Goal: Task Accomplishment & Management: Manage account settings

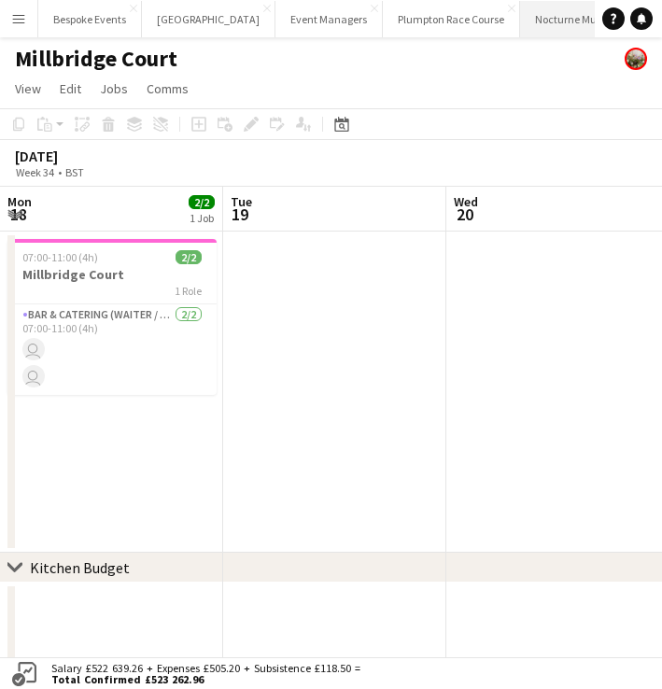
scroll to position [0, 446]
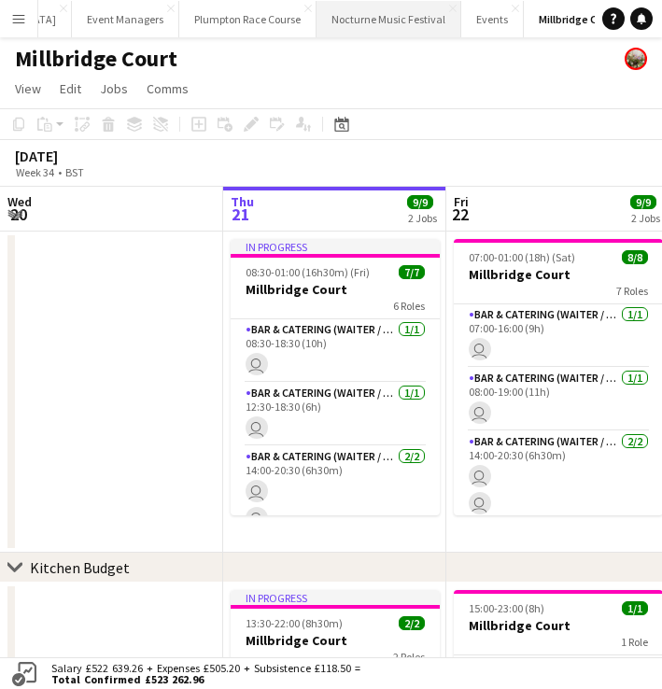
click at [317, 10] on button "Nocturne Music Festival Close" at bounding box center [389, 19] width 145 height 36
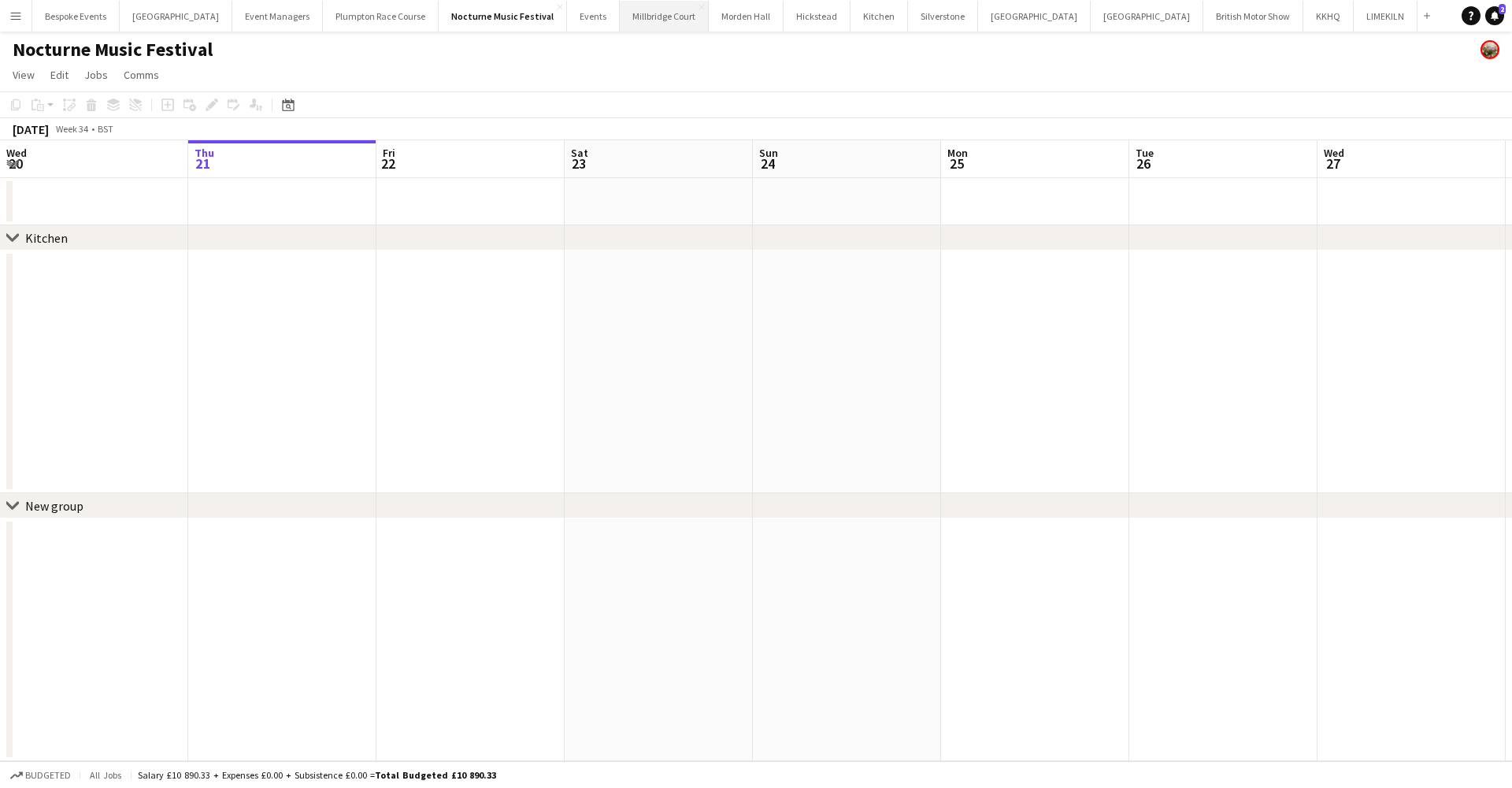
click at [557, 13] on button "[GEOGRAPHIC_DATA]" at bounding box center [665, 16] width 89 height 30
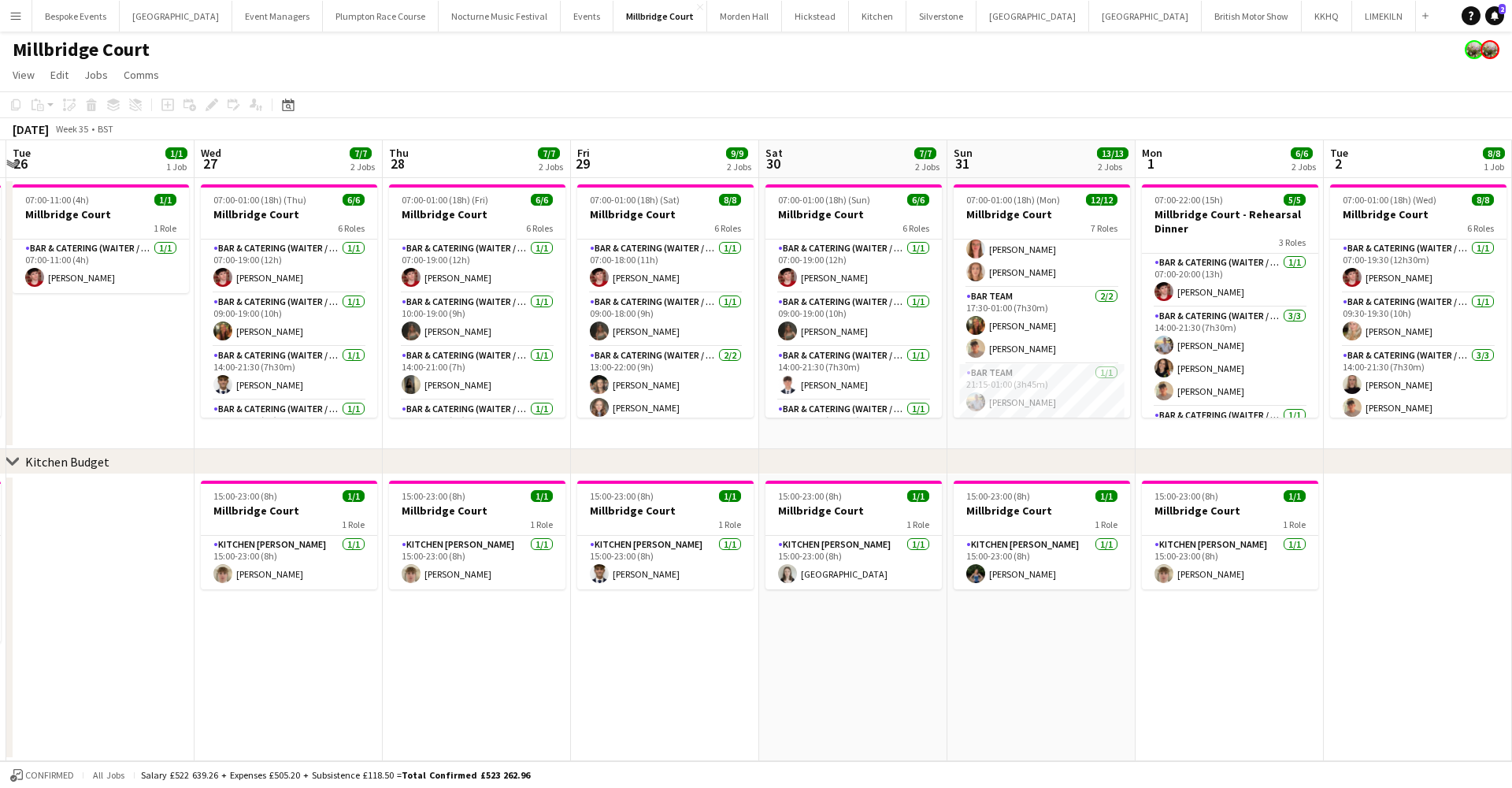
scroll to position [311, 0]
click at [557, 388] on app-card-role "Bar Team [DATE] 21:15-01:00 (3h45m) [PERSON_NAME]" at bounding box center [1041, 391] width 176 height 54
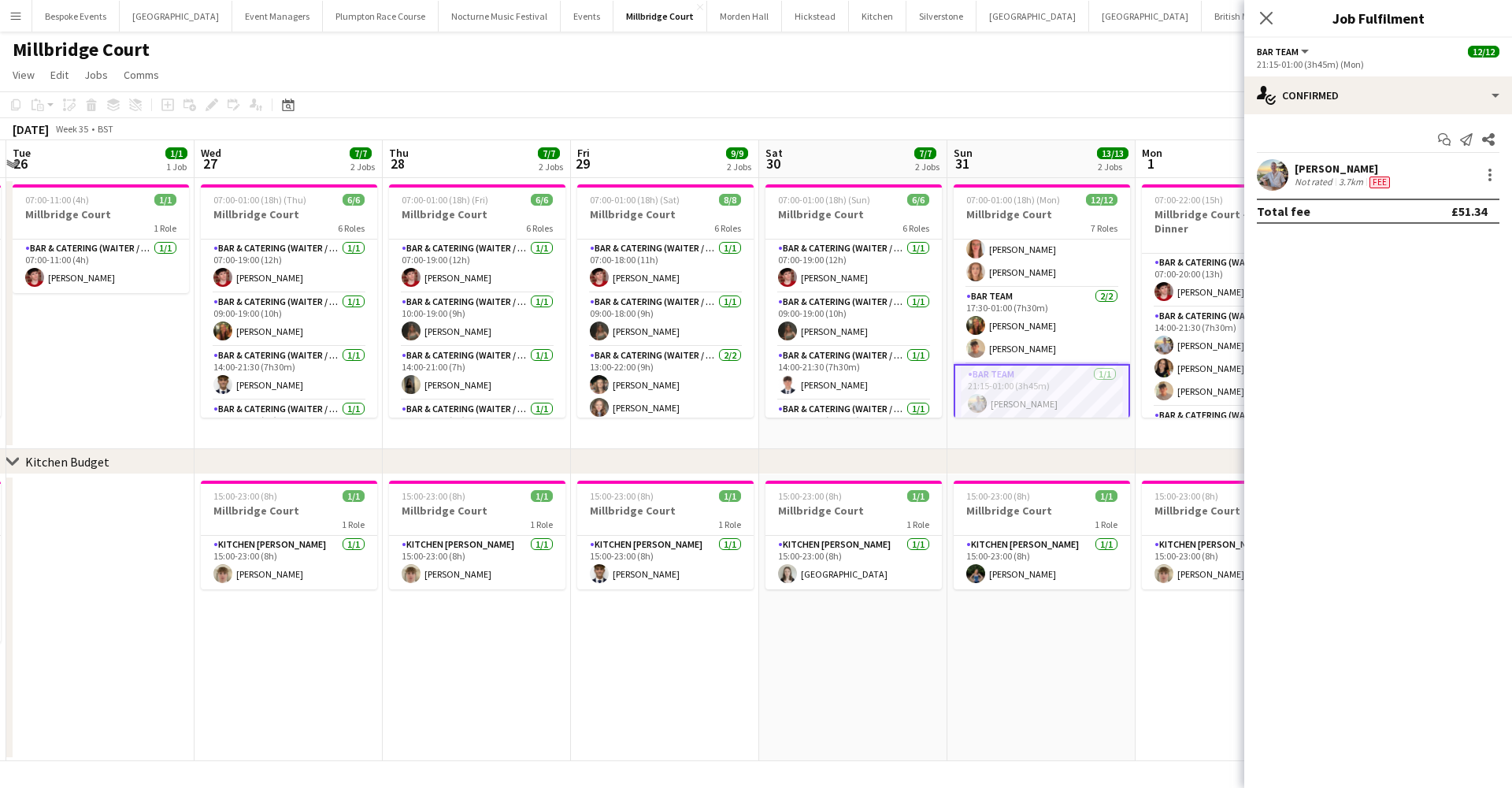
click at [557, 388] on app-card-role "Bar Team [DATE] 21:15-01:00 (3h45m) [PERSON_NAME]" at bounding box center [1041, 391] width 176 height 57
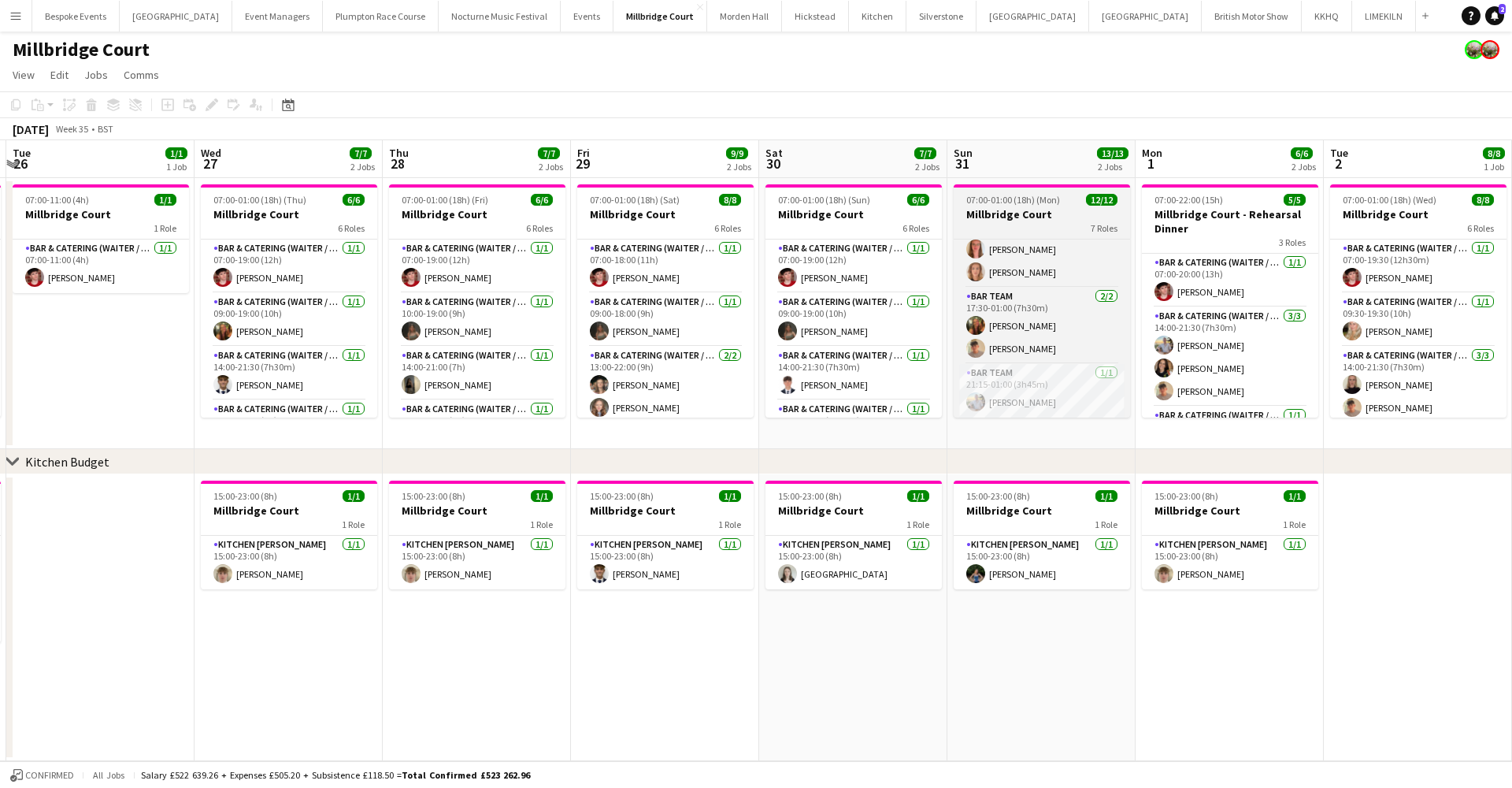
click at [557, 203] on span "07:00-01:00 (18h) (Mon)" at bounding box center [1013, 200] width 94 height 12
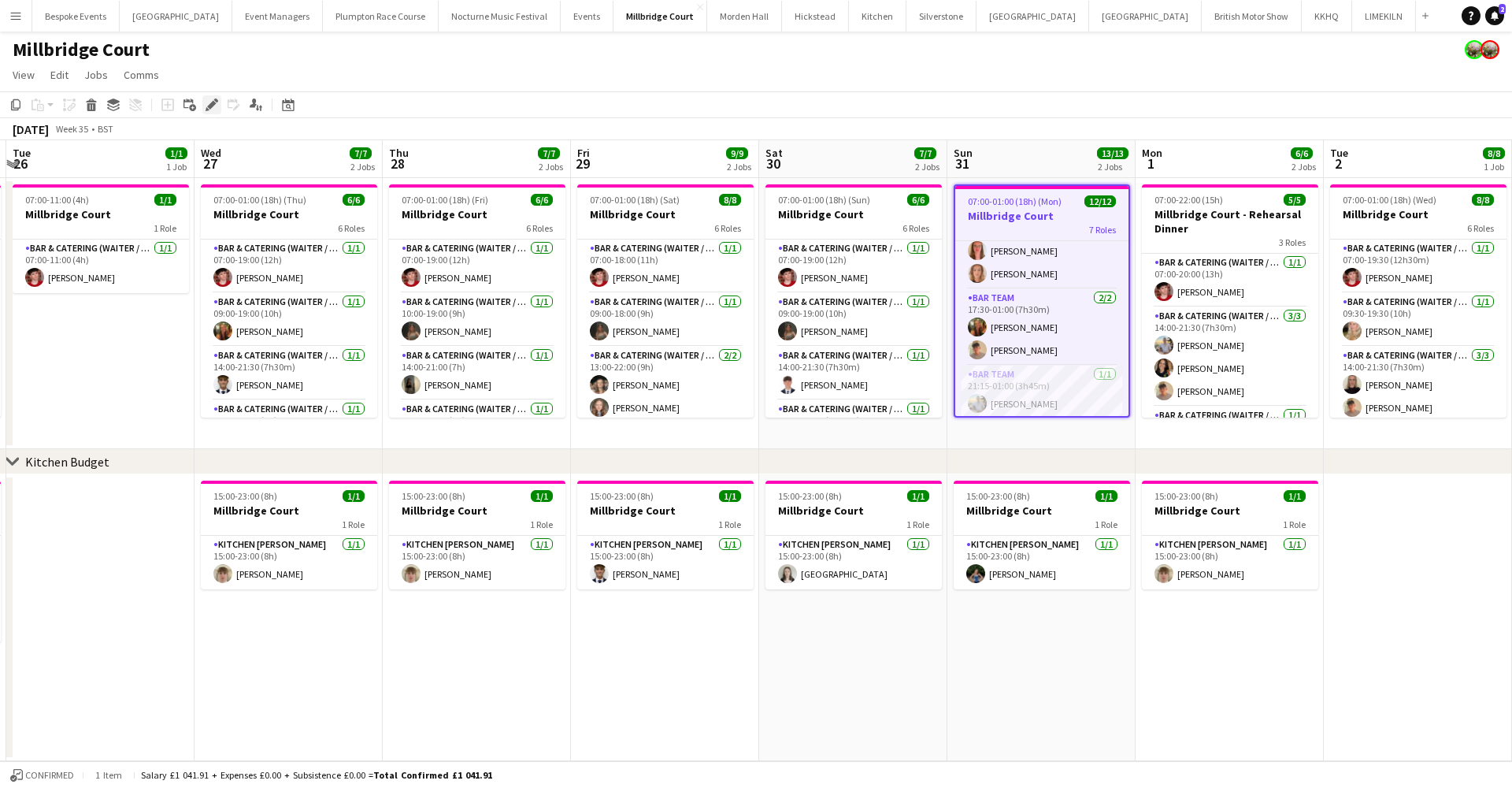
click at [209, 102] on icon "Edit" at bounding box center [212, 105] width 13 height 13
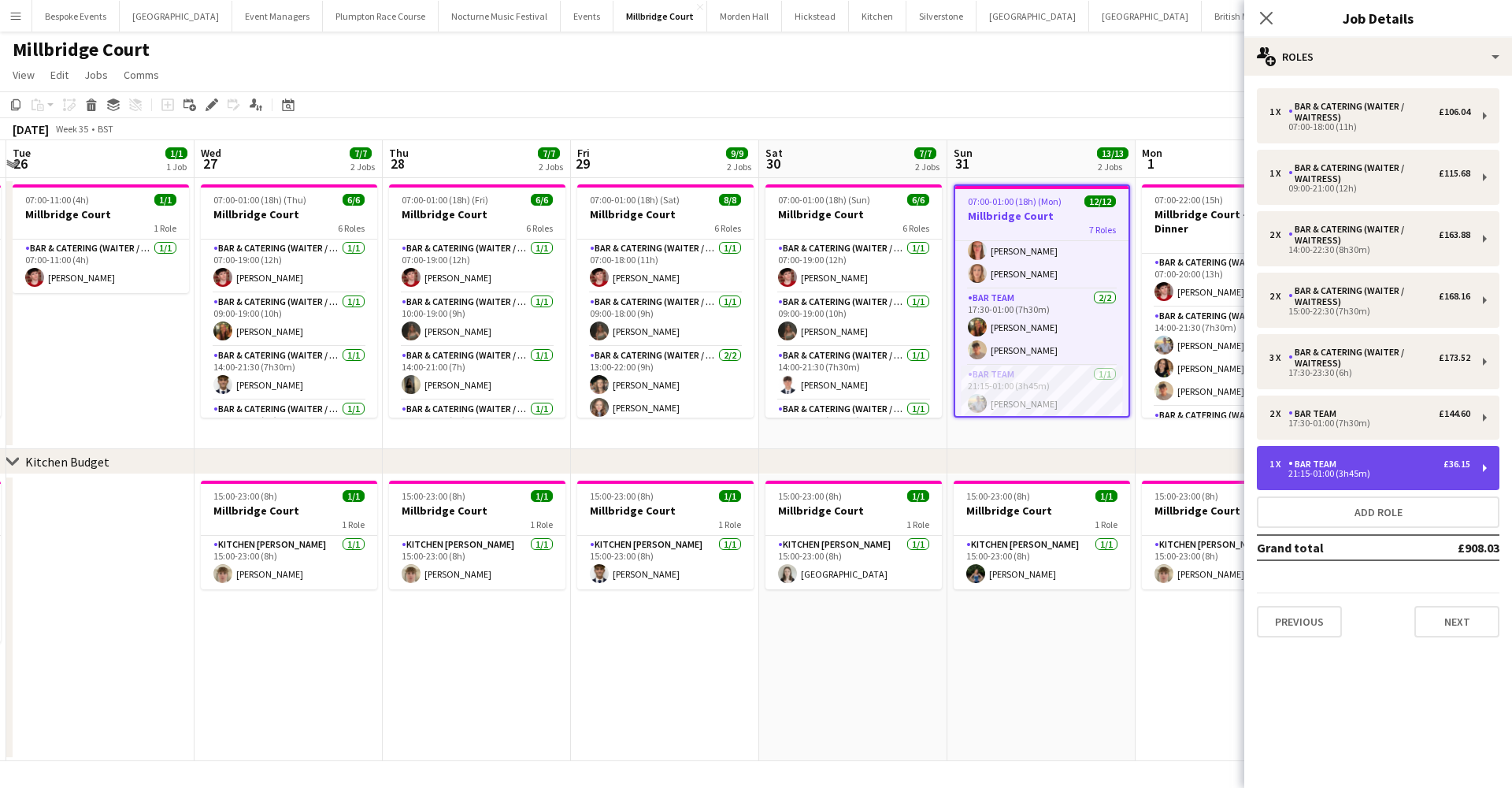
click at [557, 474] on div "21:15-01:00 (3h45m)" at bounding box center [1370, 473] width 201 height 8
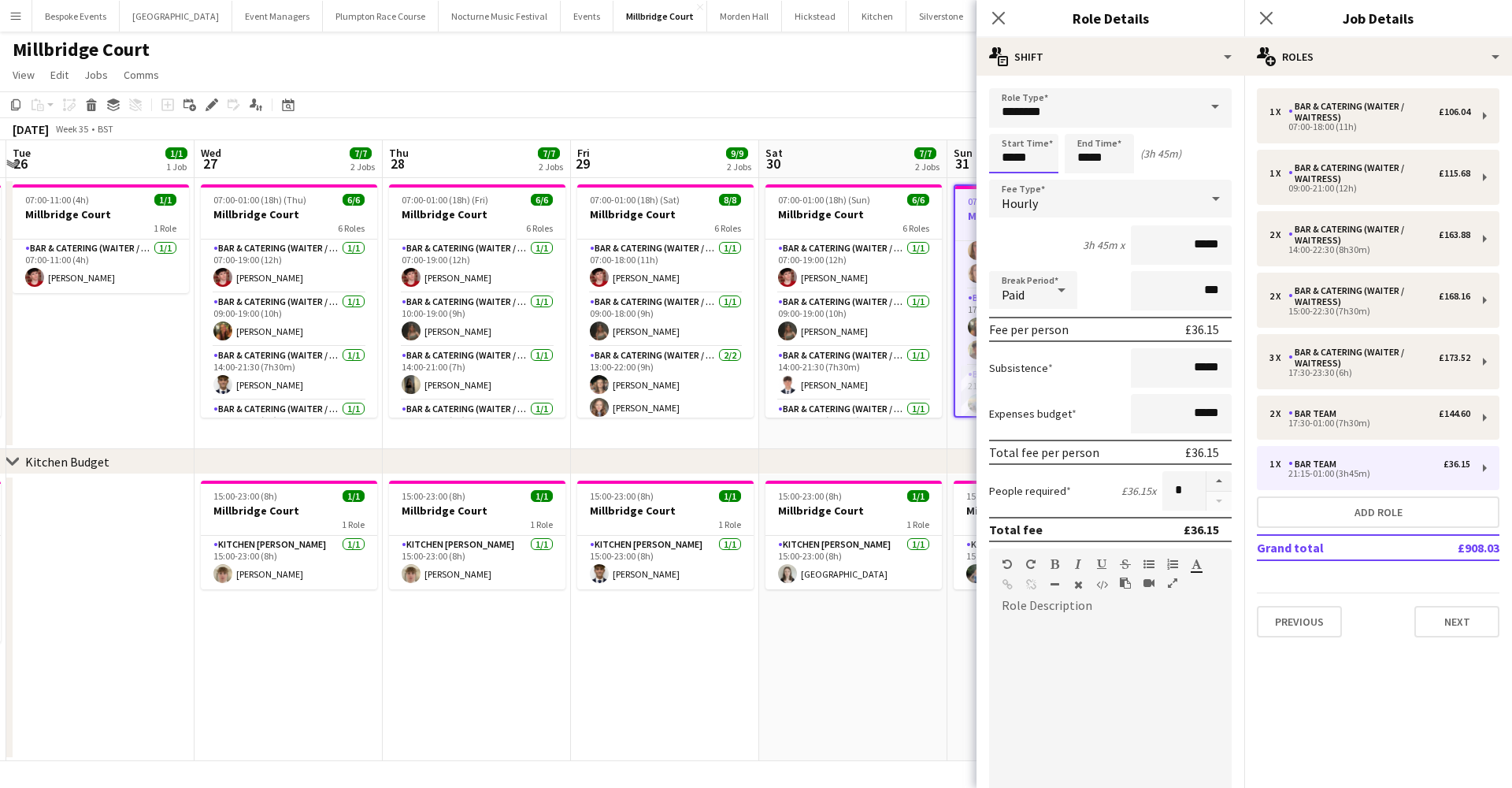
click at [557, 160] on input "*****" at bounding box center [1024, 154] width 69 height 40
type input "*****"
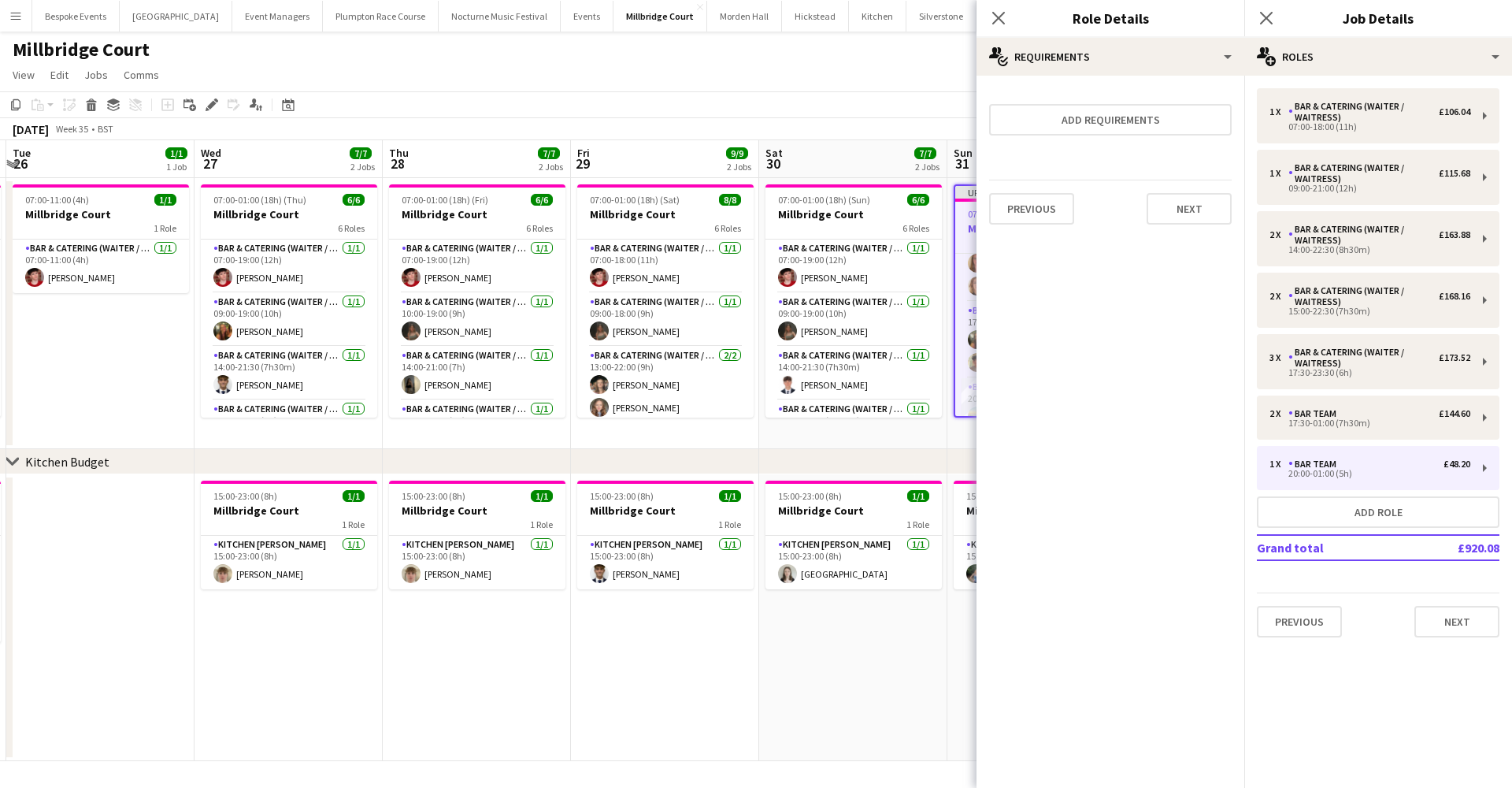
click at [557, 93] on app-toolbar "Copy Paste Paste Command V Paste with crew Command Shift V Paste linked Job [GE…" at bounding box center [756, 105] width 1512 height 27
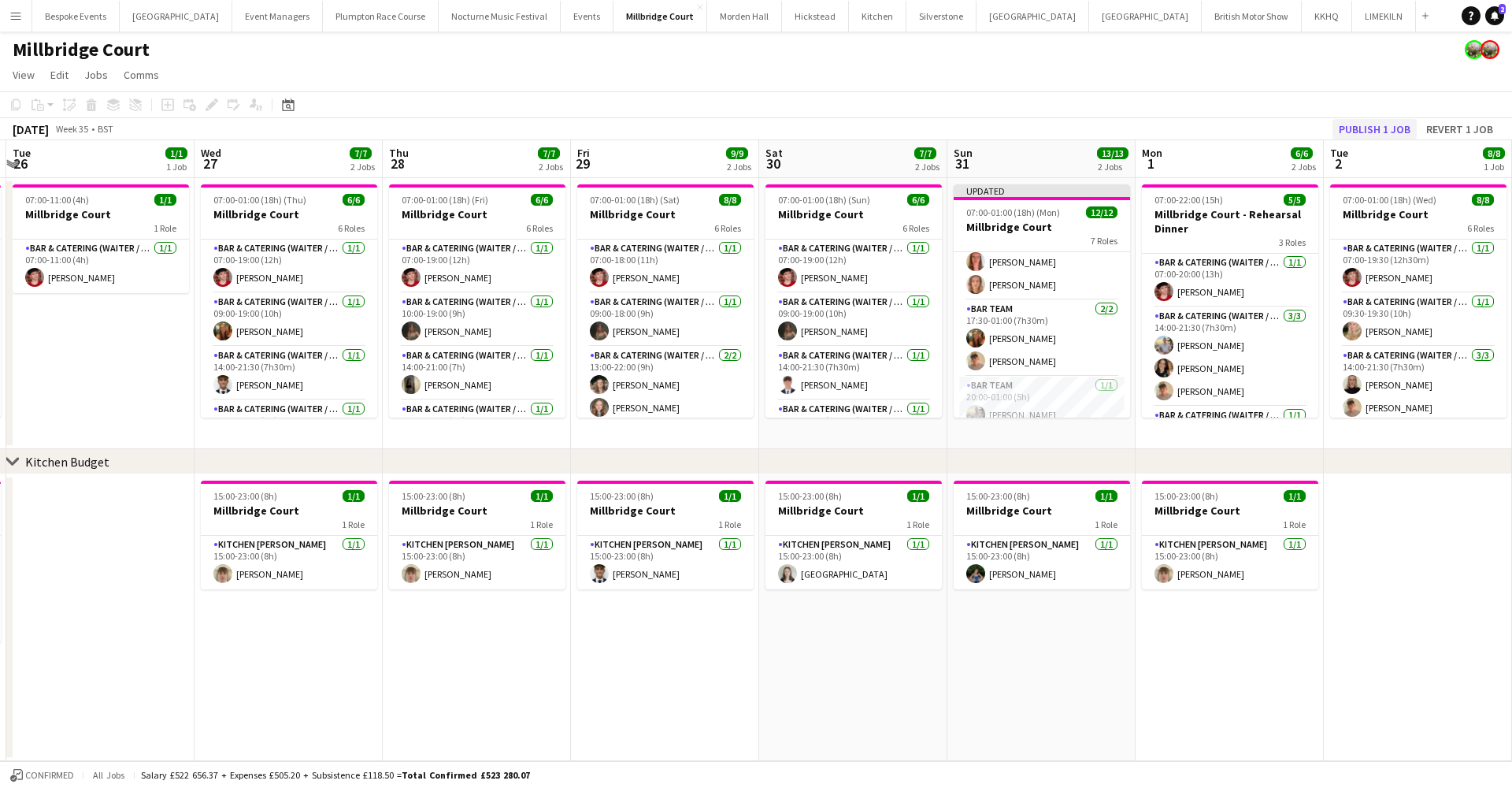
click at [557, 126] on button "Publish 1 job" at bounding box center [1375, 129] width 84 height 20
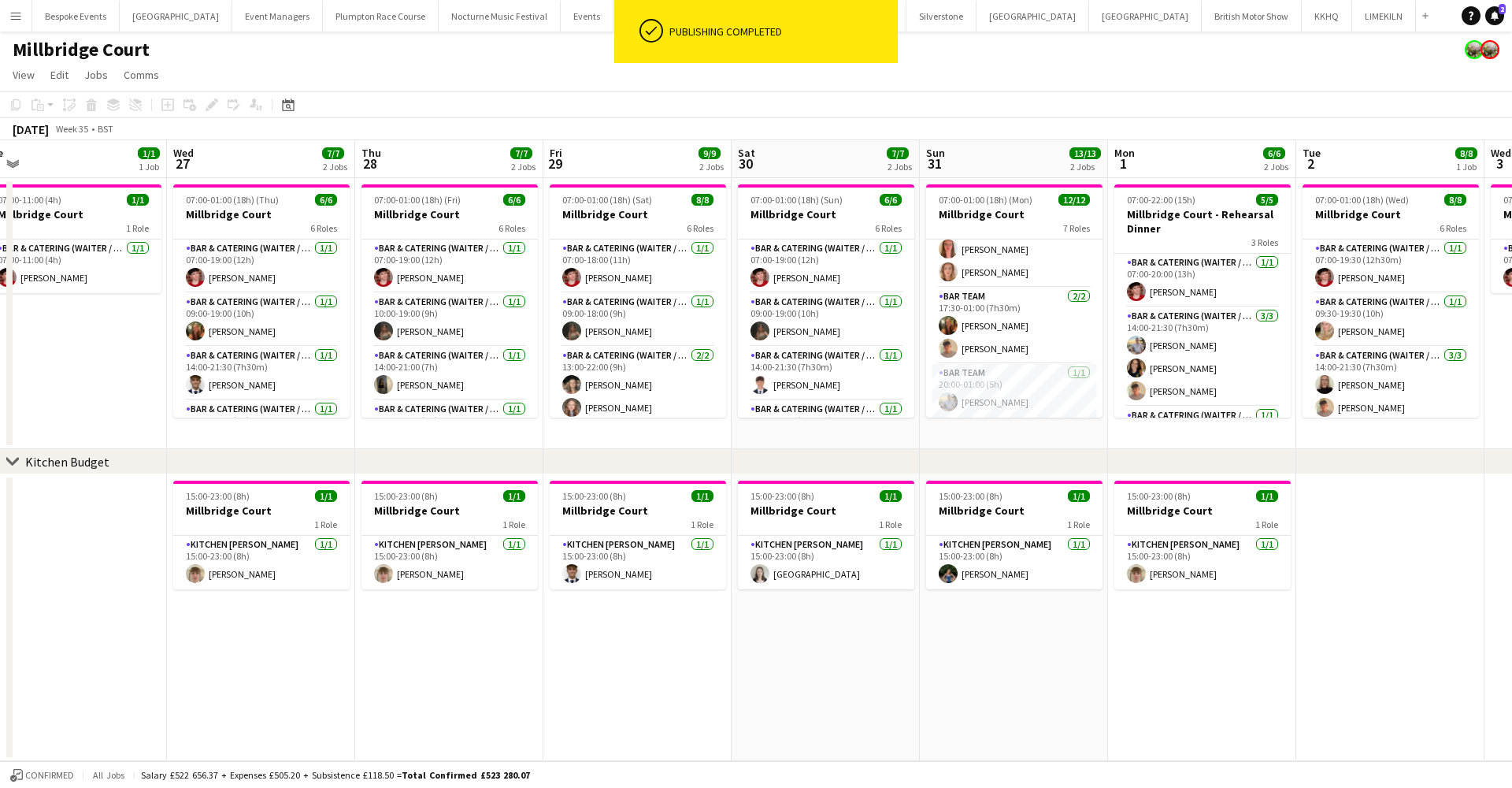
scroll to position [0, 775]
drag, startPoint x: 1129, startPoint y: 368, endPoint x: 1101, endPoint y: 264, distance: 107.7
click at [557, 264] on app-calendar-viewport "Fri 22 9/9 2 Jobs Sat 23 9/10 2 Jobs Sun 24 1/1 1 Job Mon 25 7/8 2 Jobs Tue 26 …" at bounding box center [756, 451] width 1512 height 621
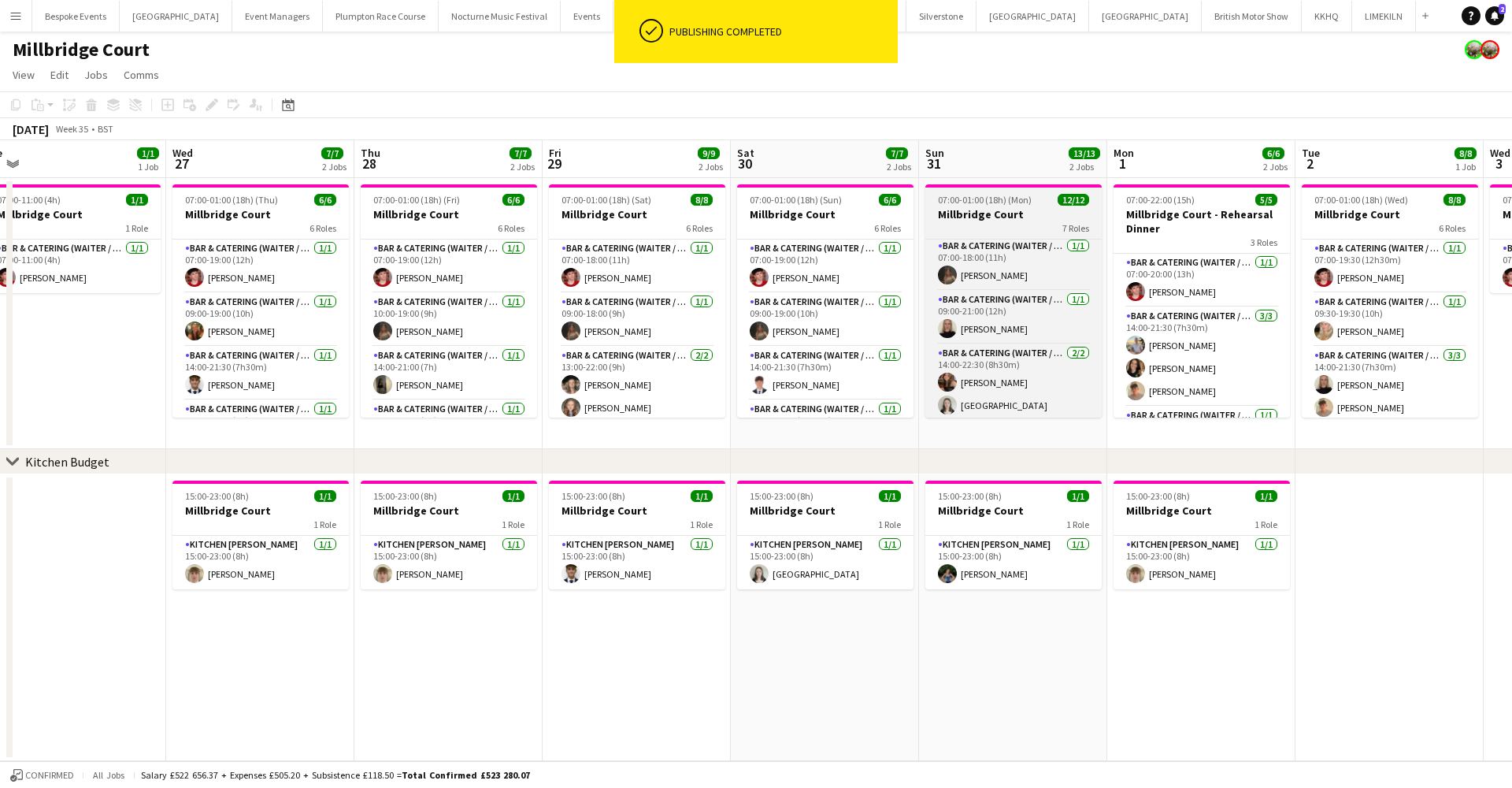
scroll to position [0, 0]
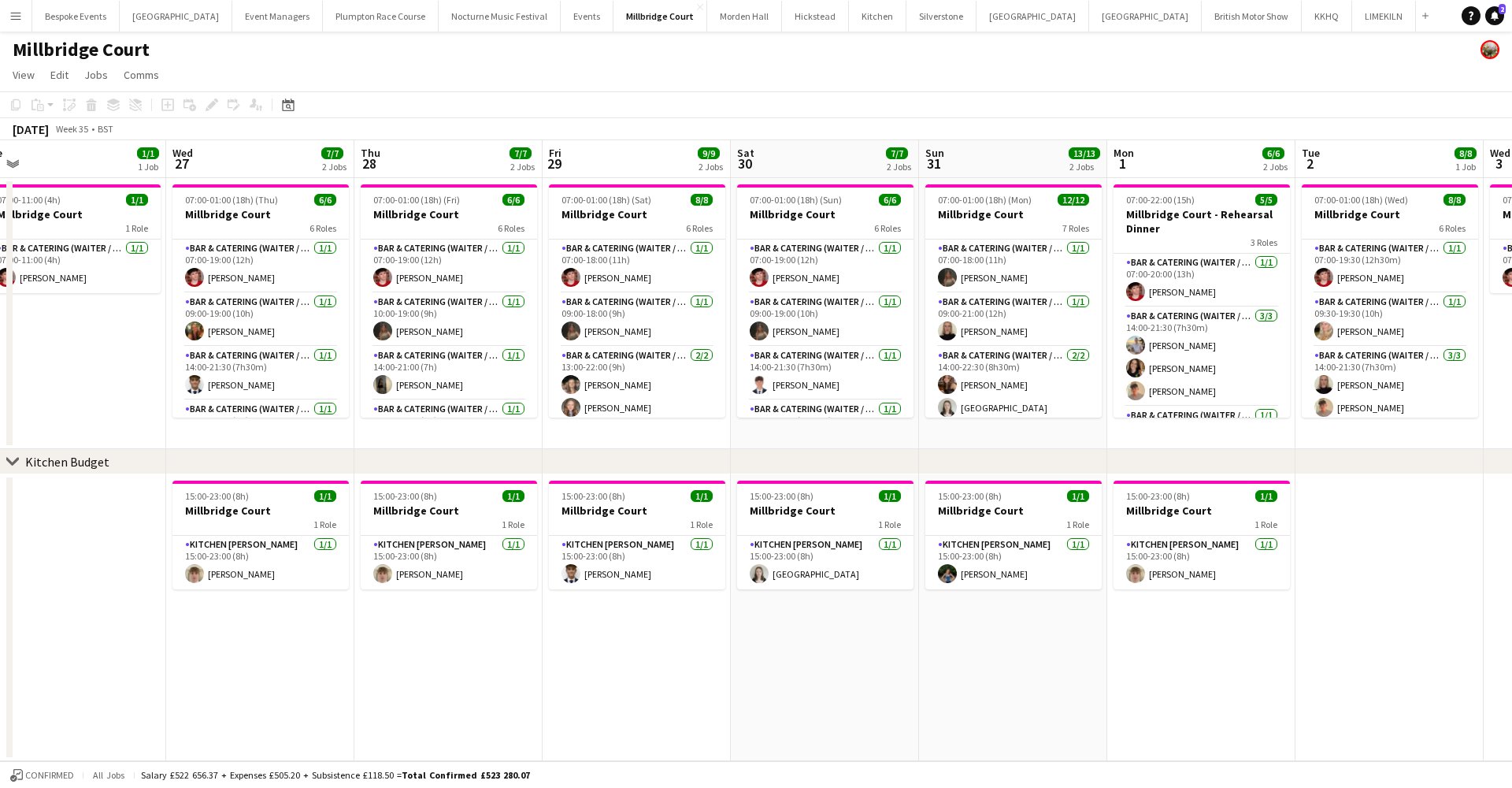
click at [557, 54] on div "Millbridge Court" at bounding box center [756, 46] width 1512 height 30
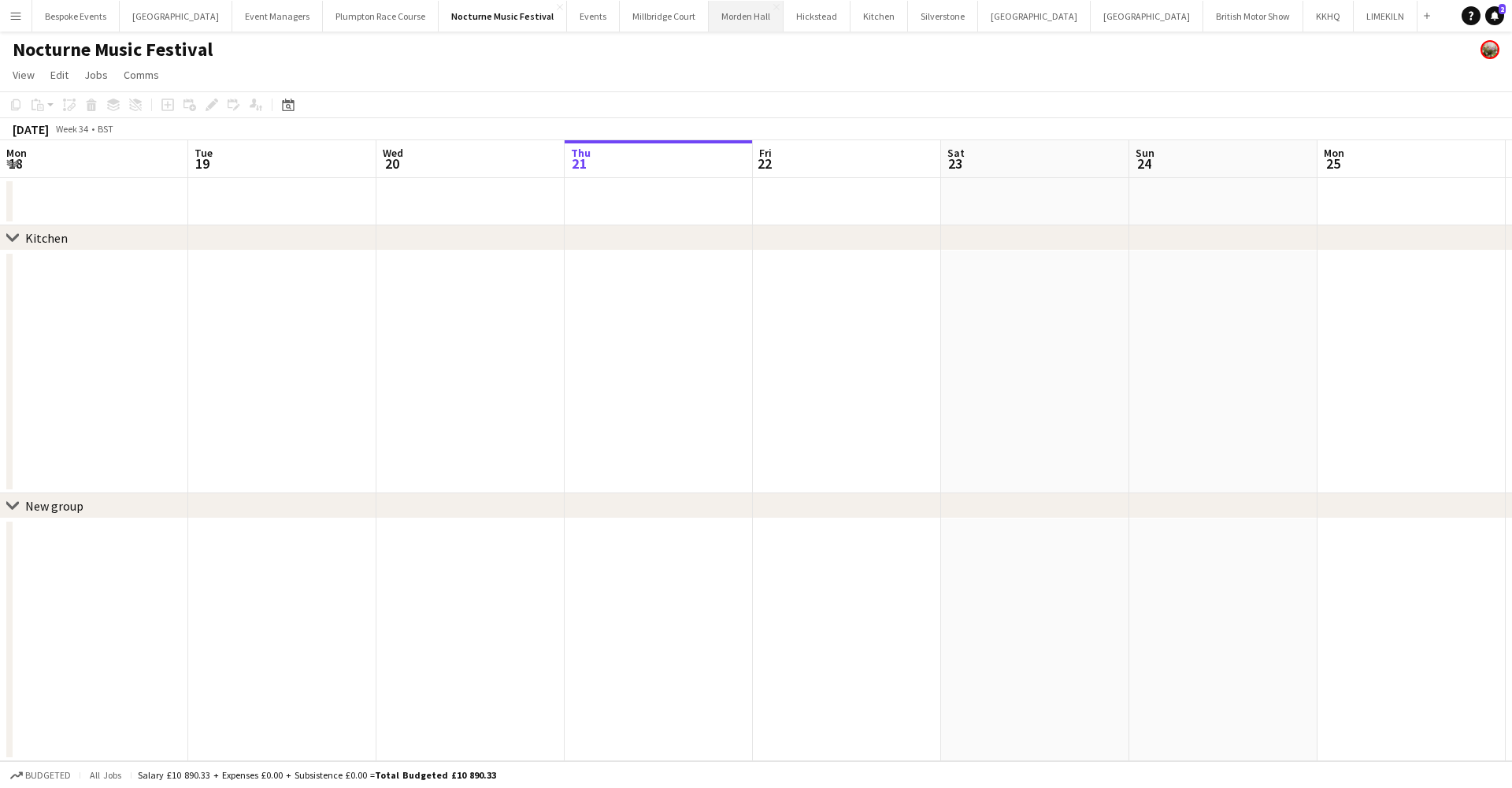
scroll to position [0, 376]
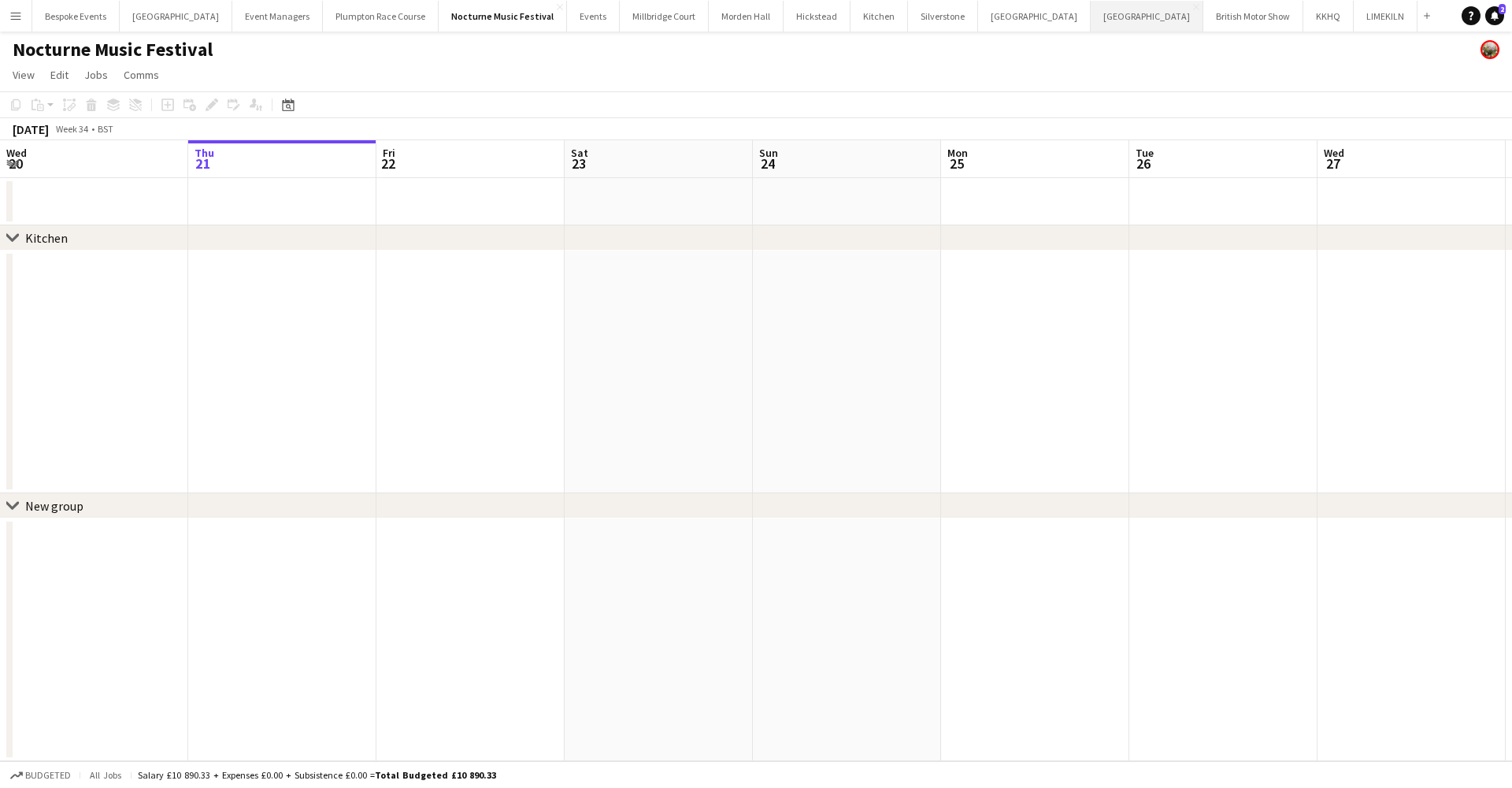
click at [557, 10] on button "[GEOGRAPHIC_DATA] Close" at bounding box center [1148, 16] width 113 height 30
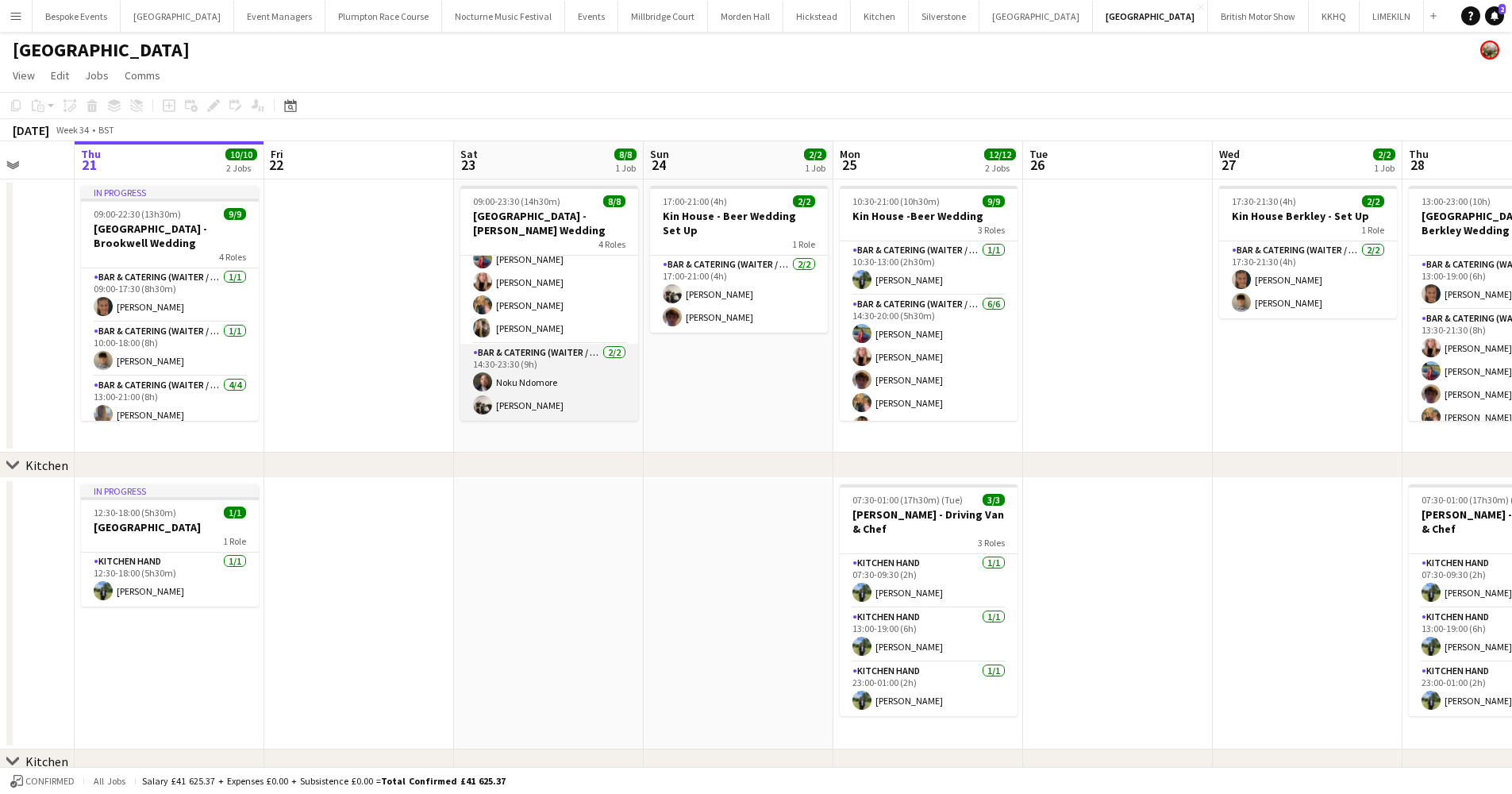
scroll to position [0, 477]
